Goal: Information Seeking & Learning: Find specific fact

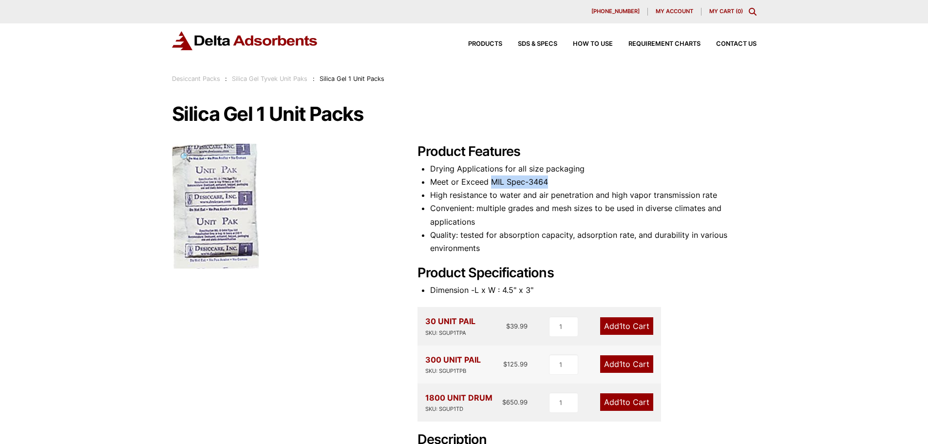
drag, startPoint x: 555, startPoint y: 181, endPoint x: 532, endPoint y: 233, distance: 56.5
click at [490, 186] on li "Meet or Exceed MIL Spec-3464" at bounding box center [593, 181] width 326 height 13
copy li "MIL Spec-3464"
click at [562, 185] on li "Meet or Exceed MIL Spec-3464" at bounding box center [593, 181] width 326 height 13
drag, startPoint x: 551, startPoint y: 183, endPoint x: 491, endPoint y: 187, distance: 60.0
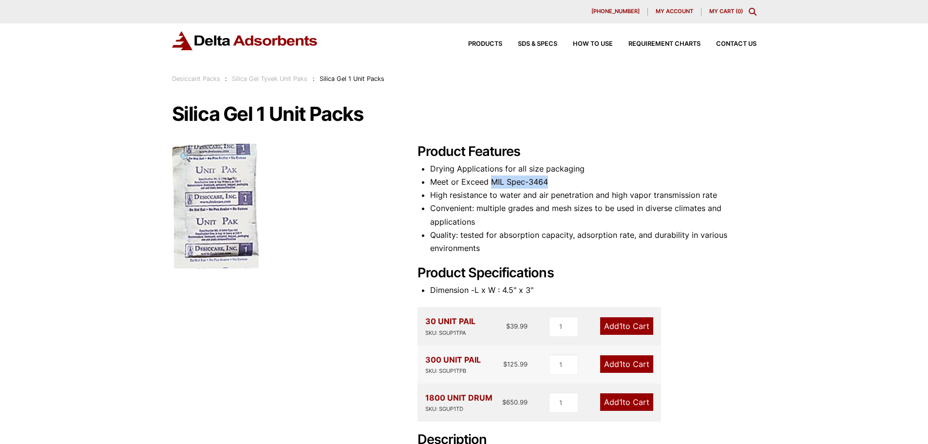
click at [491, 187] on li "Meet or Exceed MIL Spec-3464" at bounding box center [593, 181] width 326 height 13
copy li "MIL Spec-3464"
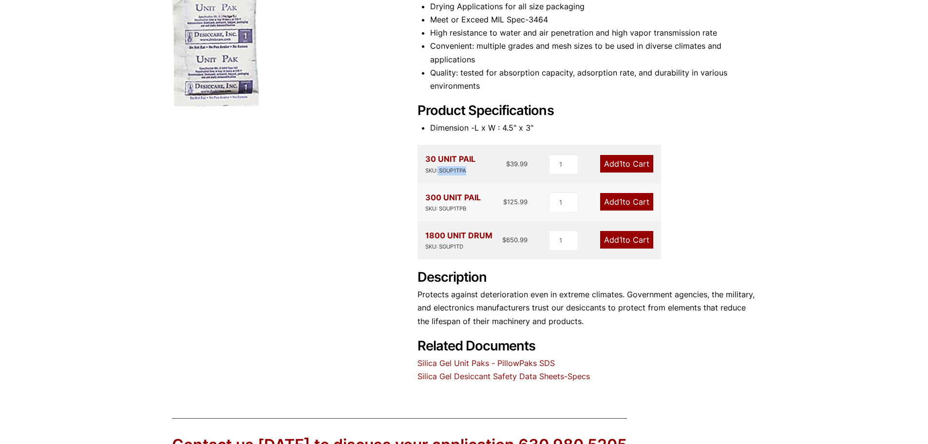
drag, startPoint x: 468, startPoint y: 169, endPoint x: 449, endPoint y: 175, distance: 19.6
click at [438, 173] on div "SKU: SGUP1TPA" at bounding box center [450, 170] width 50 height 9
click at [449, 175] on div "SKU: SGUP1TPA" at bounding box center [450, 170] width 50 height 9
drag, startPoint x: 466, startPoint y: 173, endPoint x: 439, endPoint y: 173, distance: 27.3
click at [439, 173] on div "SKU: SGUP1TPA" at bounding box center [450, 170] width 50 height 9
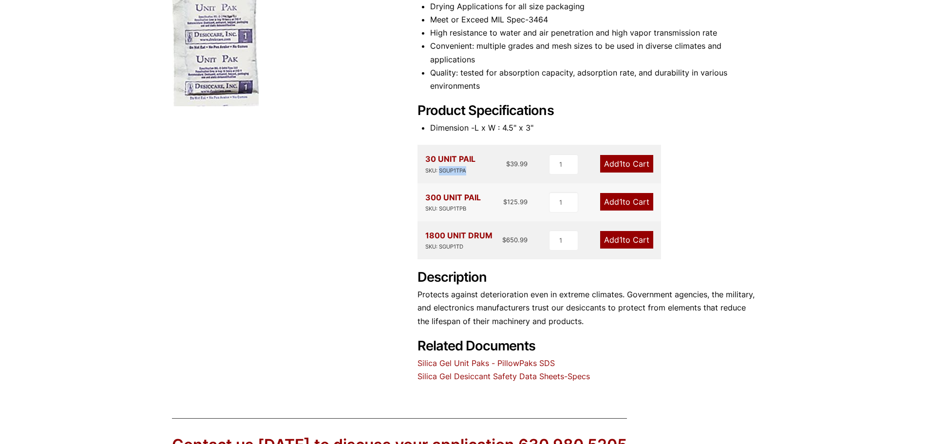
copy div "SGUP1TPA"
